Goal: Transaction & Acquisition: Book appointment/travel/reservation

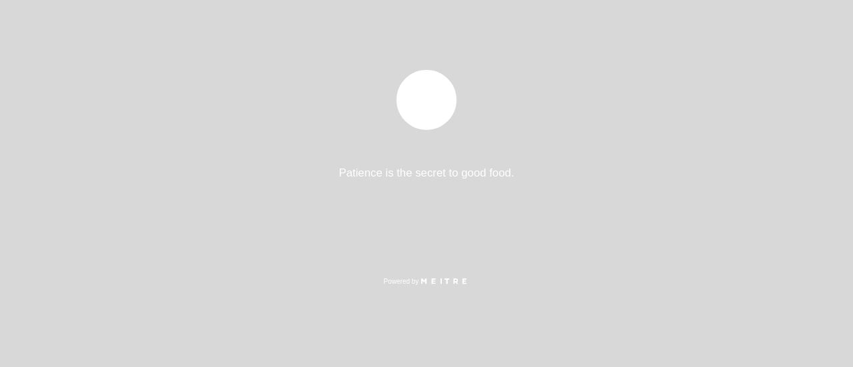
select select "es"
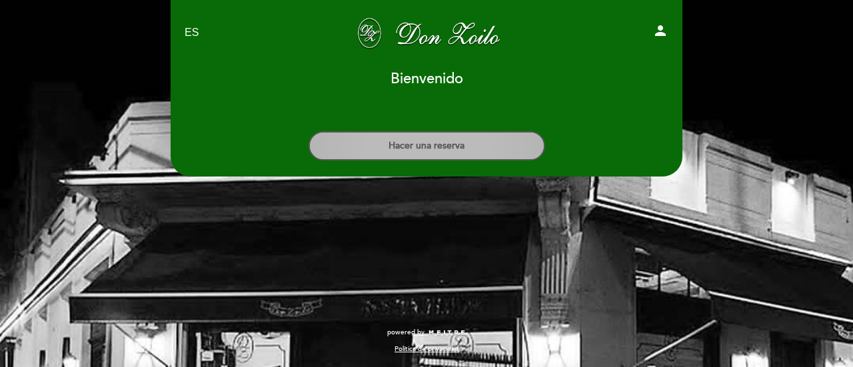
click at [439, 135] on button "Hacer una reserva" at bounding box center [427, 145] width 237 height 29
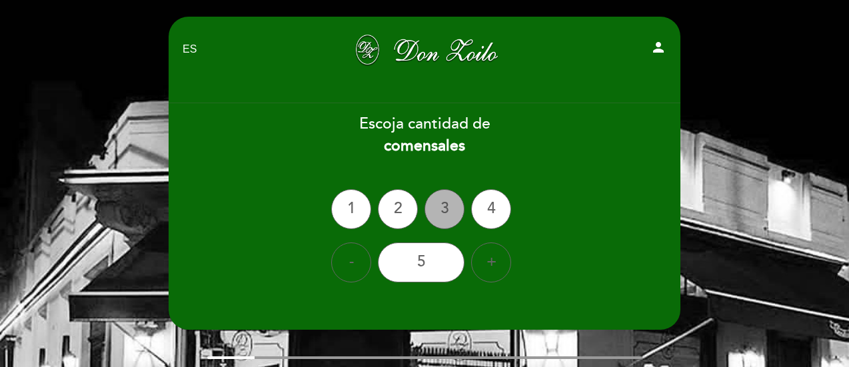
click at [451, 207] on div "3" at bounding box center [445, 209] width 40 height 40
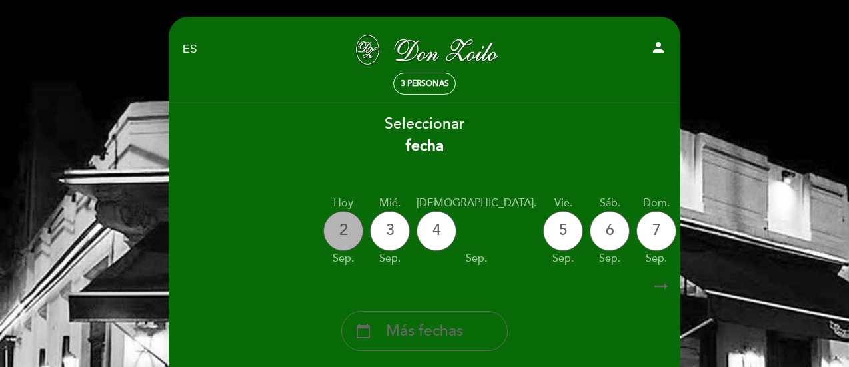
click at [329, 224] on div "2" at bounding box center [343, 231] width 40 height 40
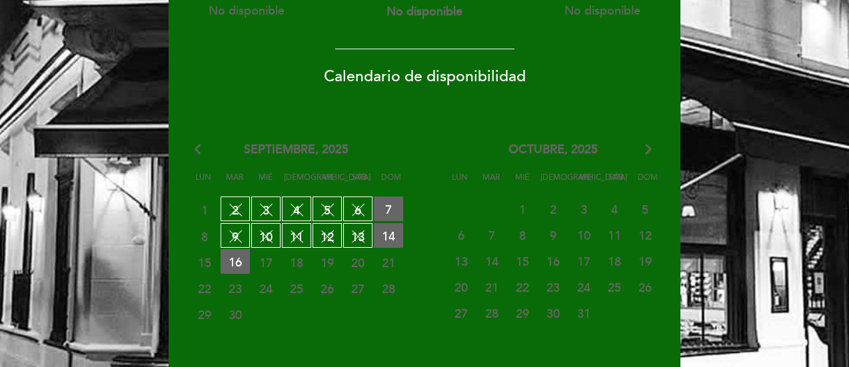
scroll to position [267, 0]
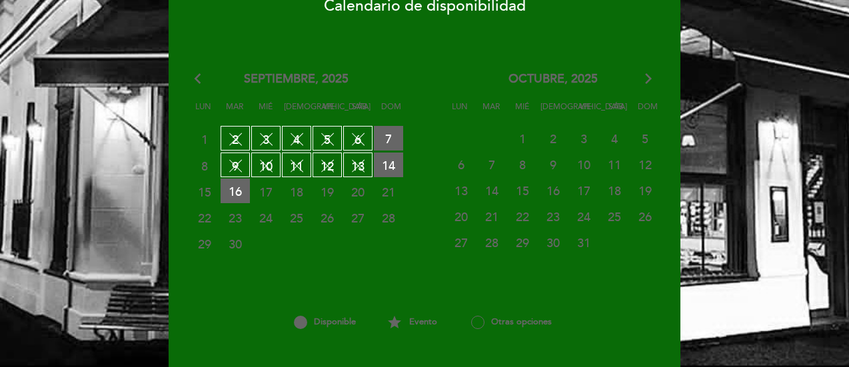
click at [268, 192] on span "17" at bounding box center [265, 191] width 29 height 25
click at [237, 186] on span "16 RESERVAS DISPONIBLES" at bounding box center [235, 191] width 29 height 25
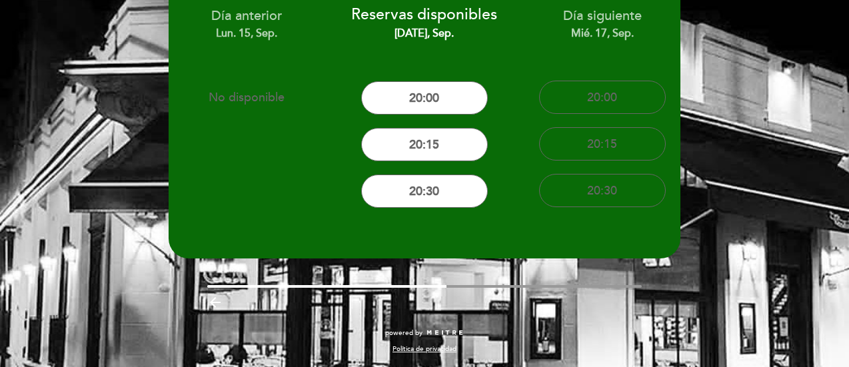
scroll to position [0, 0]
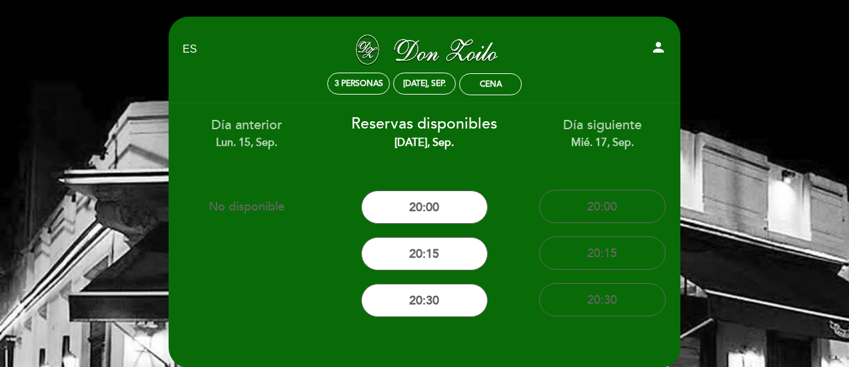
click at [572, 117] on div "Día siguiente mié. 17, sep." at bounding box center [602, 133] width 158 height 34
drag, startPoint x: 593, startPoint y: 121, endPoint x: 617, endPoint y: 71, distance: 54.6
click at [600, 109] on div "Día siguiente mié. 17, sep. 20:00 20:15 20:30" at bounding box center [602, 213] width 178 height 220
click at [357, 85] on span "3 personas" at bounding box center [359, 84] width 49 height 10
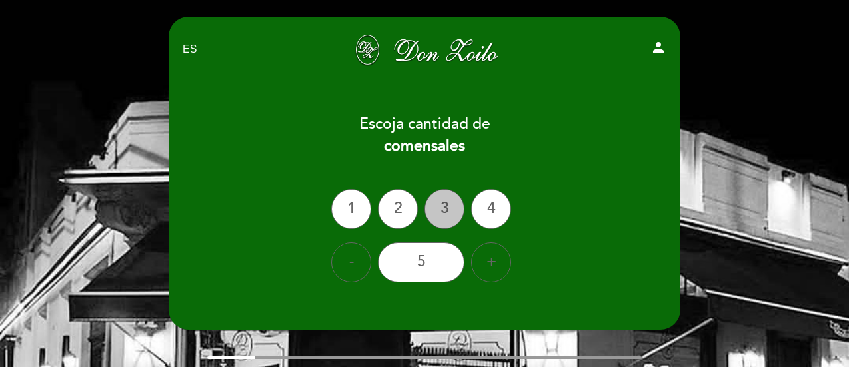
click at [451, 211] on div "3" at bounding box center [445, 209] width 40 height 40
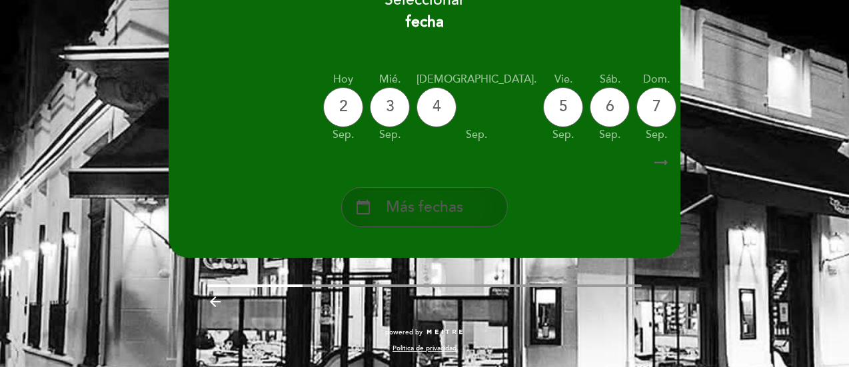
click at [405, 202] on span "Más fechas" at bounding box center [424, 208] width 77 height 22
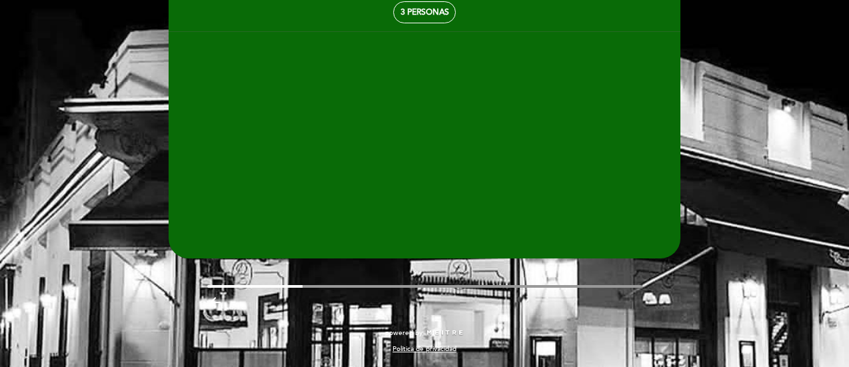
scroll to position [71, 0]
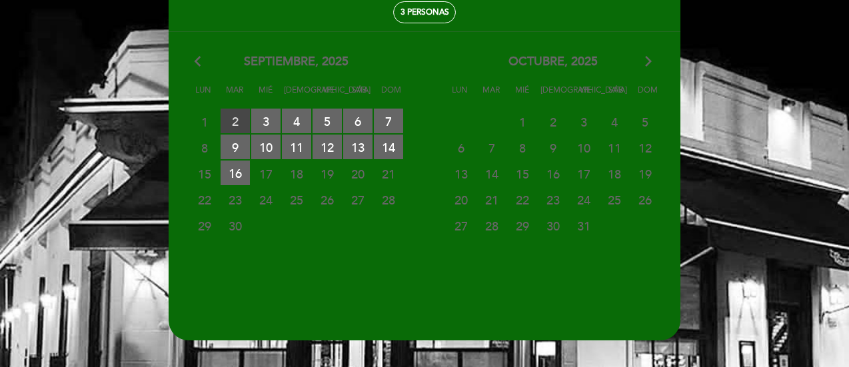
click at [237, 121] on span "2 RESERVAS DISPONIBLES" at bounding box center [235, 121] width 29 height 25
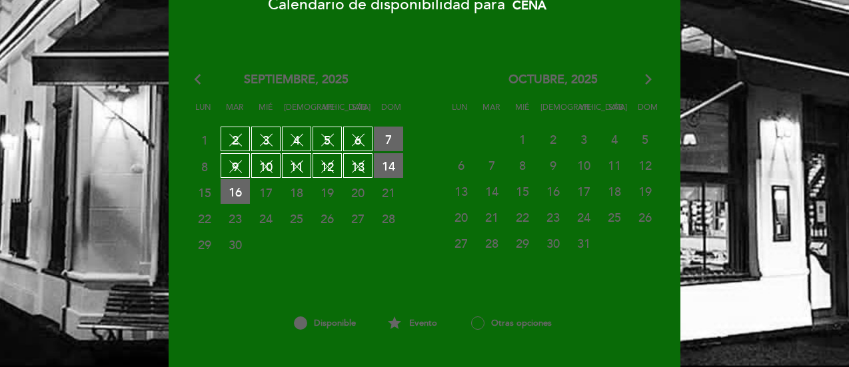
scroll to position [271, 0]
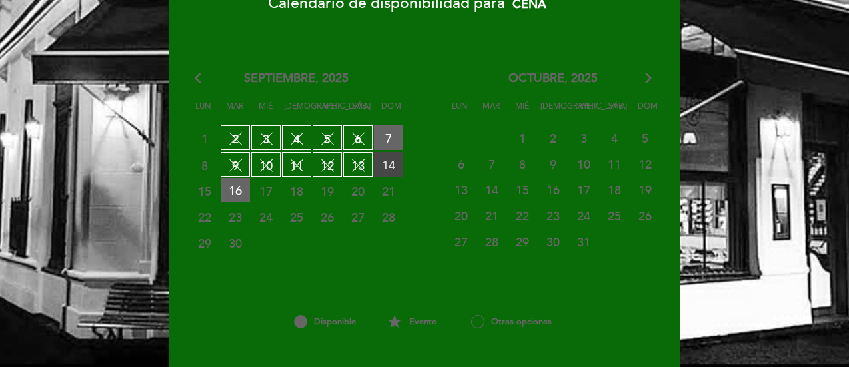
click at [385, 166] on span "14 RESERVAS DISPONIBLES" at bounding box center [388, 164] width 29 height 25
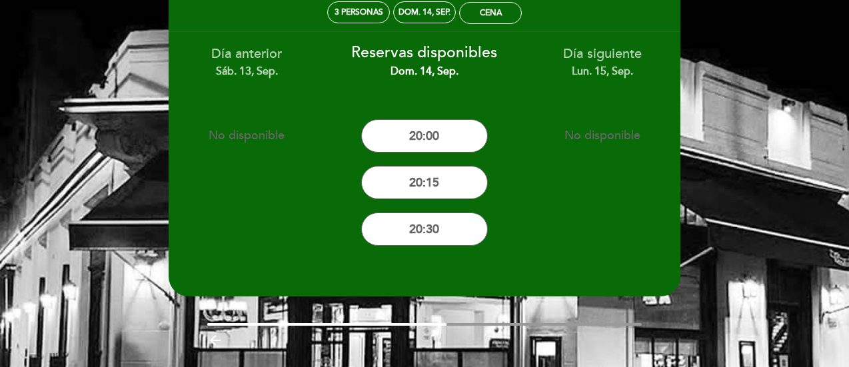
scroll to position [109, 0]
